Goal: Information Seeking & Learning: Learn about a topic

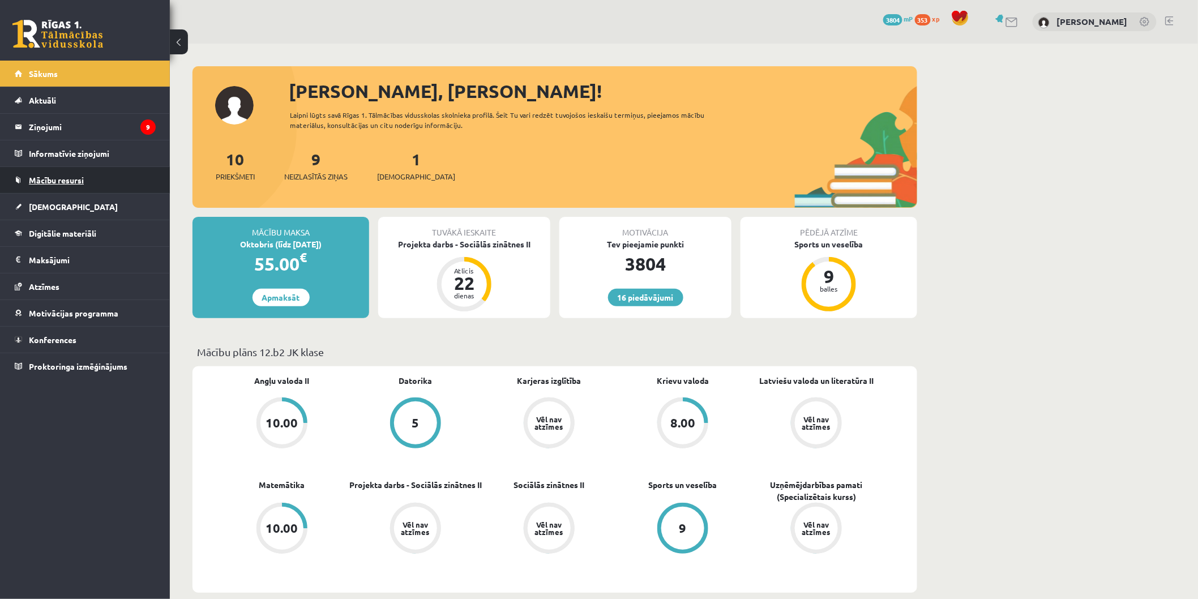
click at [68, 189] on link "Mācību resursi" at bounding box center [85, 180] width 141 height 26
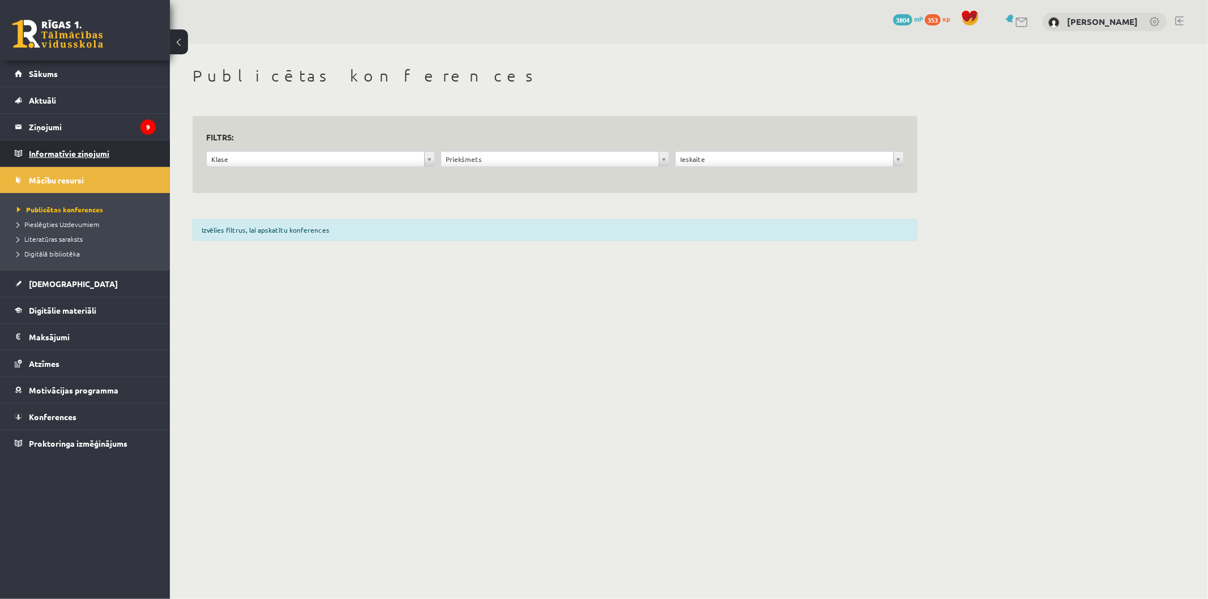
click at [76, 143] on legend "Informatīvie ziņojumi 0" at bounding box center [92, 153] width 127 height 26
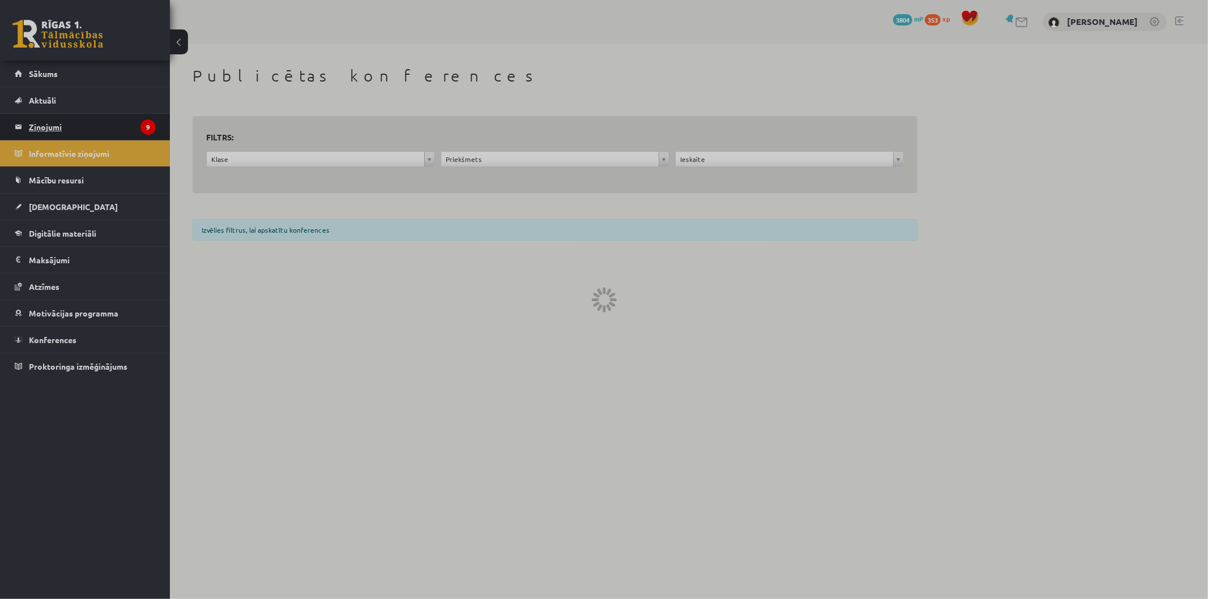
click at [76, 126] on legend "Ziņojumi 9" at bounding box center [92, 127] width 127 height 26
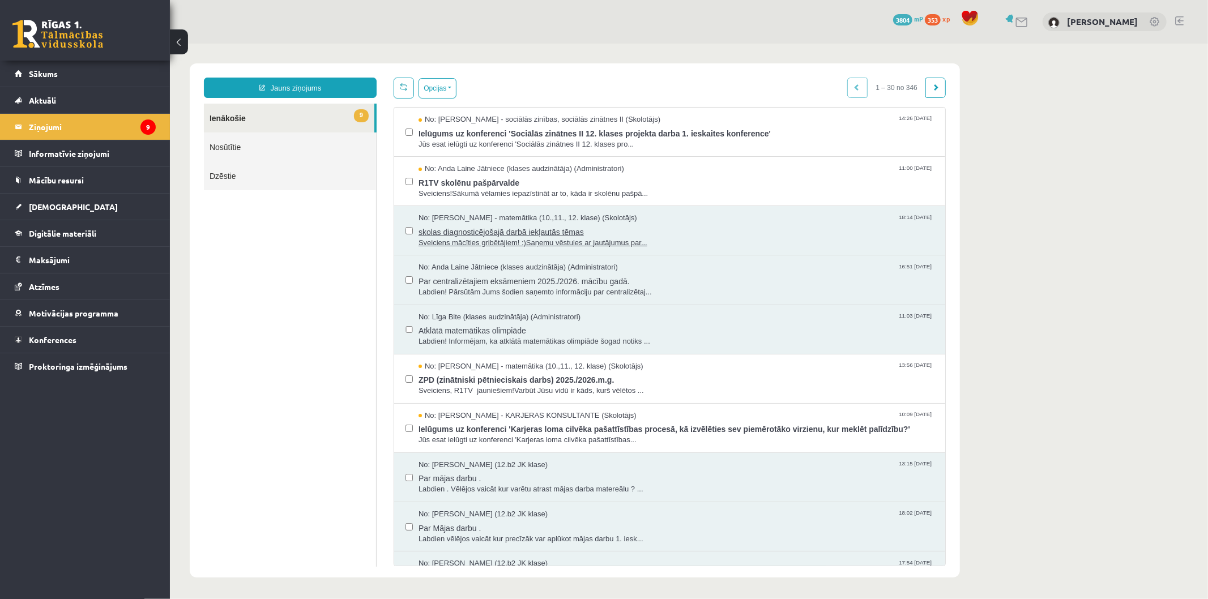
click at [457, 229] on span "skolas diagnosticējošajā darbā iekļautās tēmas" at bounding box center [675, 230] width 515 height 14
